Goal: Task Accomplishment & Management: Use online tool/utility

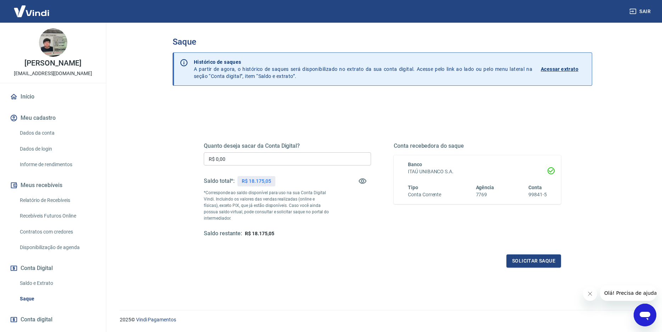
click at [261, 155] on input "R$ 0,00" at bounding box center [287, 158] width 167 height 13
type input "R$ 18.175,05"
click at [527, 263] on button "Solicitar saque" at bounding box center [534, 261] width 55 height 13
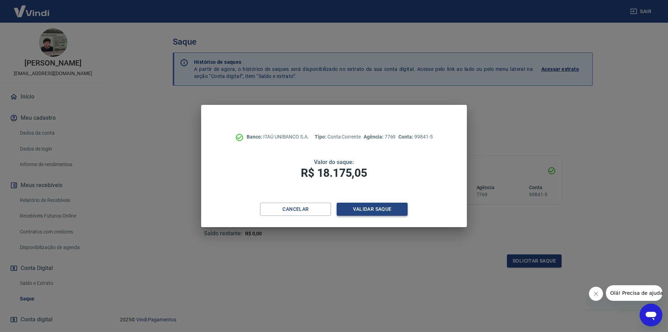
click at [385, 211] on button "Validar saque" at bounding box center [371, 209] width 71 height 13
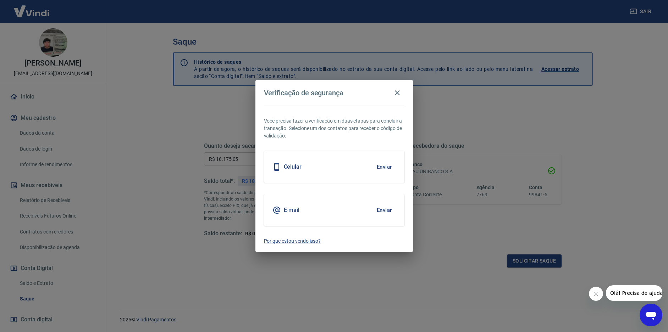
click at [385, 168] on button "Enviar" at bounding box center [384, 167] width 23 height 15
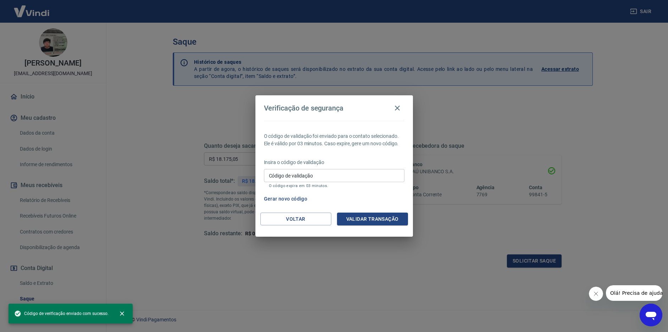
click at [385, 172] on input "Código de validação" at bounding box center [334, 175] width 140 height 13
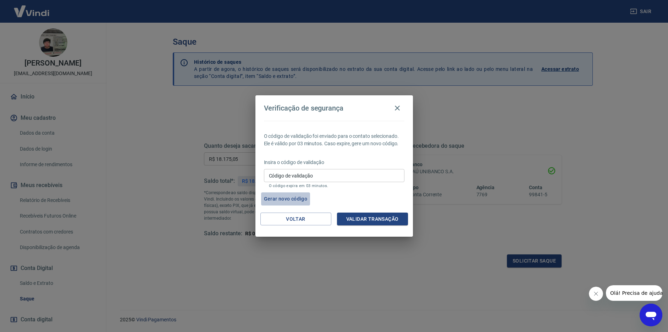
click at [282, 201] on button "Gerar novo código" at bounding box center [285, 199] width 49 height 13
click at [300, 198] on button "Gerar novo código" at bounding box center [285, 199] width 49 height 13
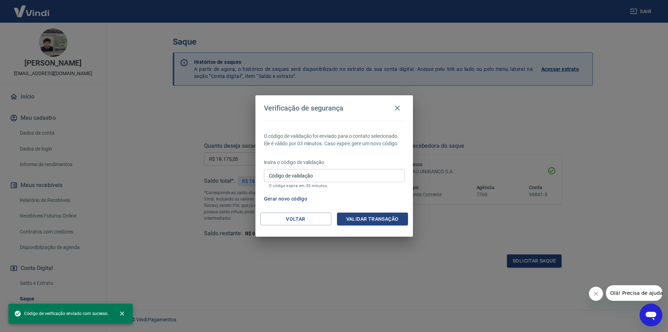
click at [298, 175] on input "Código de validação" at bounding box center [334, 175] width 140 height 13
